Goal: Task Accomplishment & Management: Use online tool/utility

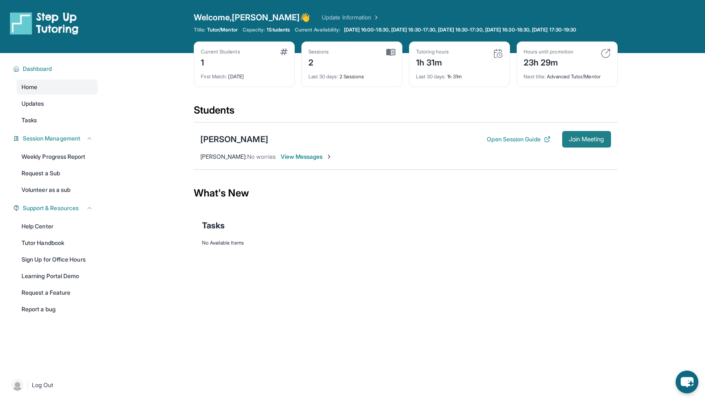
click at [592, 142] on span "Join Meeting" at bounding box center [587, 139] width 36 height 5
click at [523, 143] on button "Open Session Guide" at bounding box center [518, 139] width 63 height 8
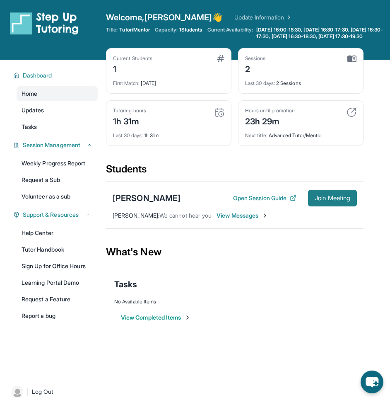
click at [336, 200] on span "Join Meeting" at bounding box center [333, 198] width 36 height 5
